Goal: Task Accomplishment & Management: Use online tool/utility

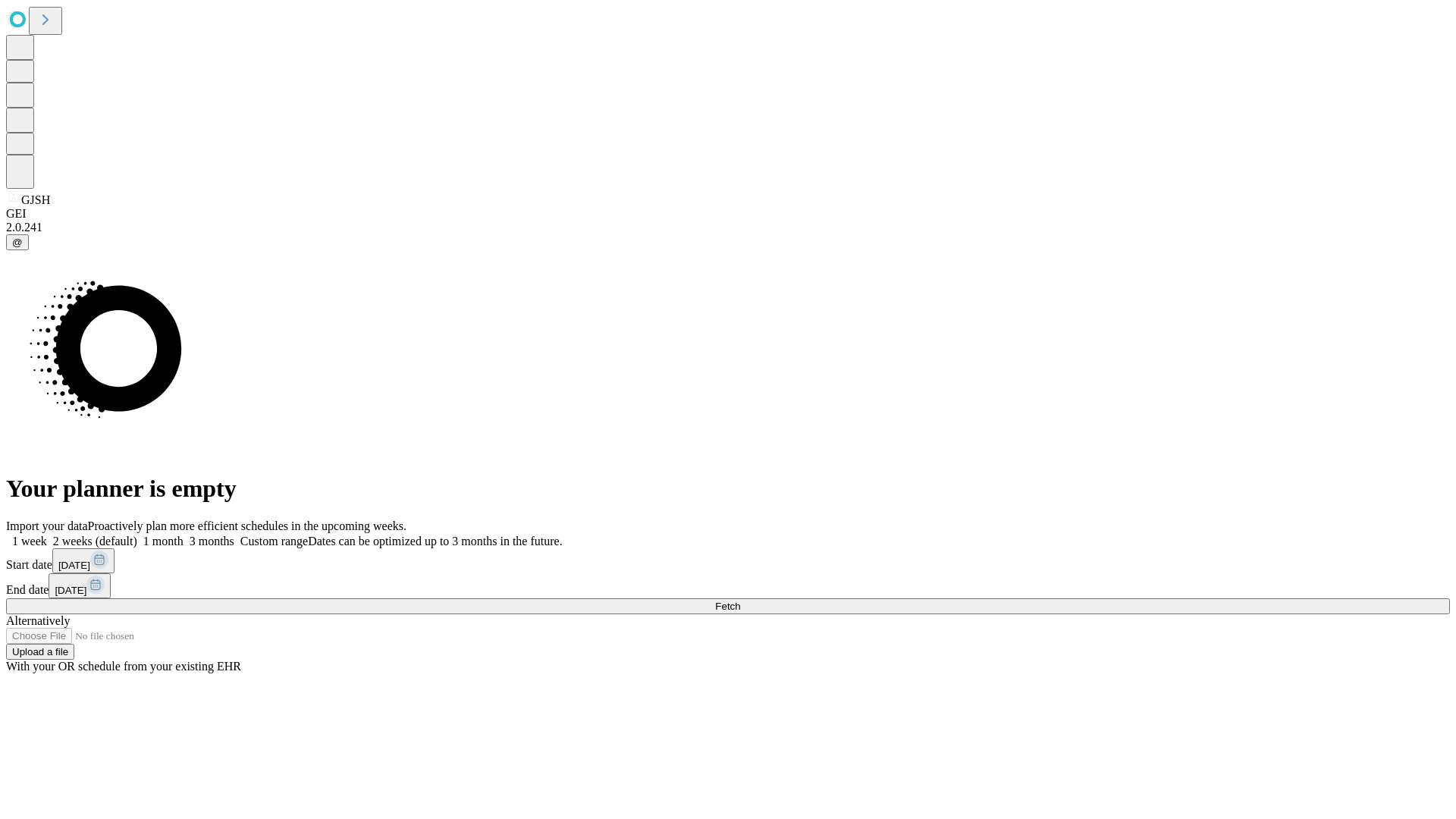
click at [740, 601] on span "Fetch" at bounding box center [728, 606] width 25 height 11
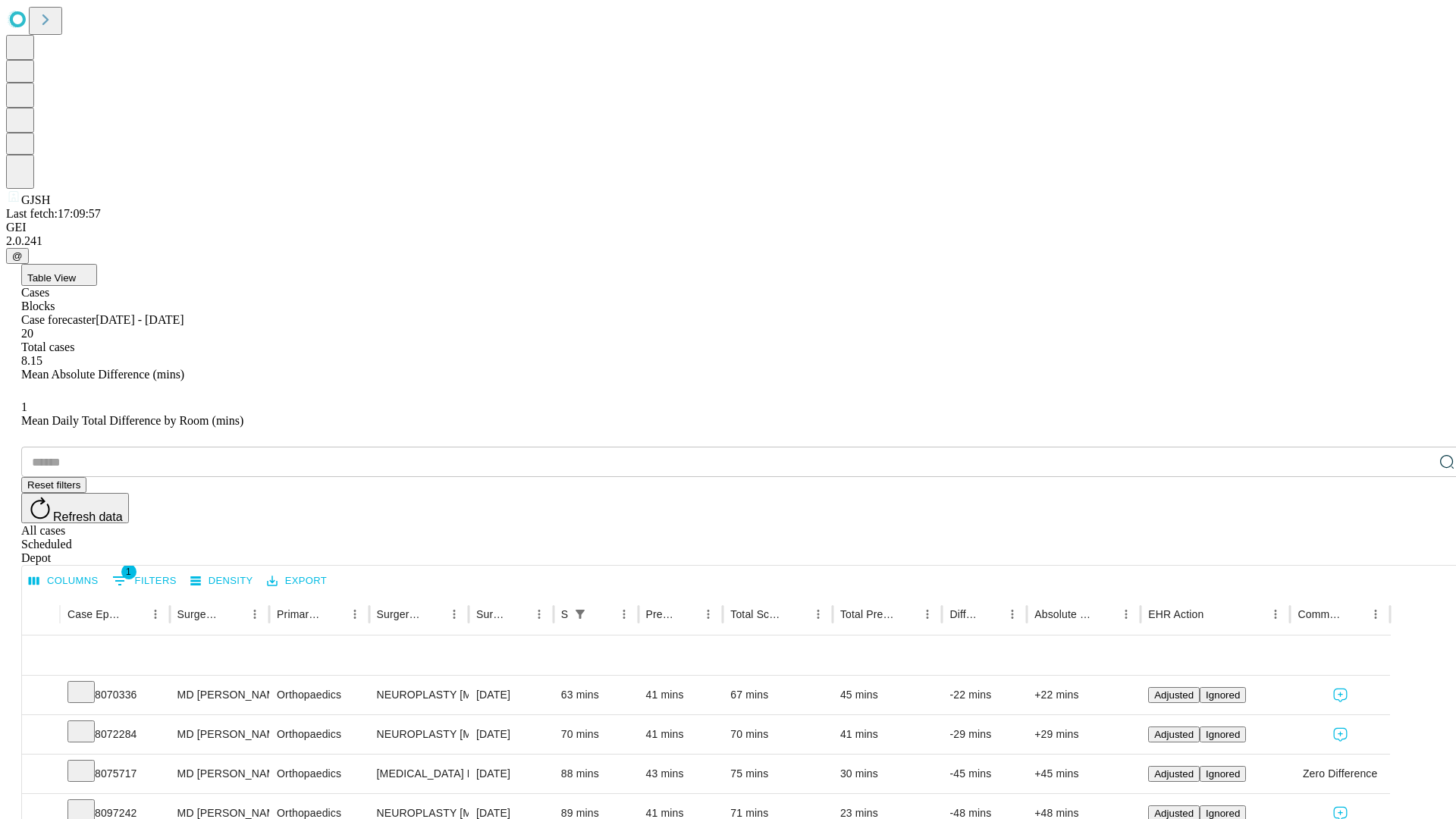
scroll to position [50, 0]
click at [89, 684] on icon at bounding box center [81, 691] width 15 height 15
